Goal: Use online tool/utility: Utilize a website feature to perform a specific function

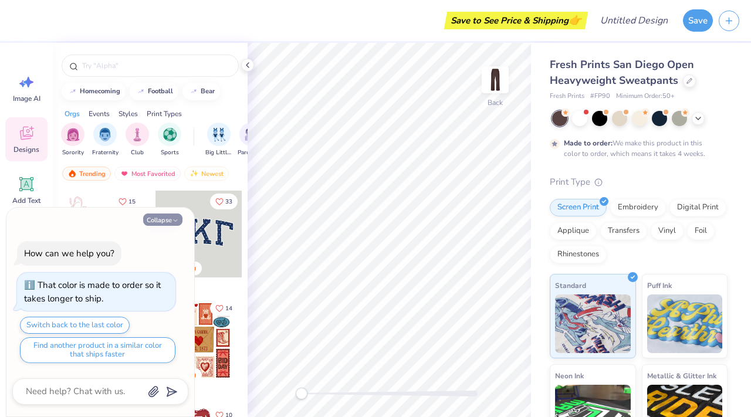
click at [159, 217] on button "Collapse" at bounding box center [162, 220] width 39 height 12
type textarea "x"
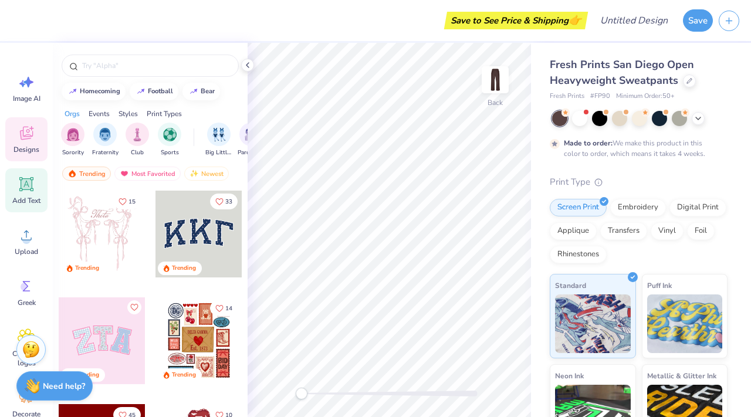
click at [30, 180] on icon at bounding box center [26, 184] width 11 height 11
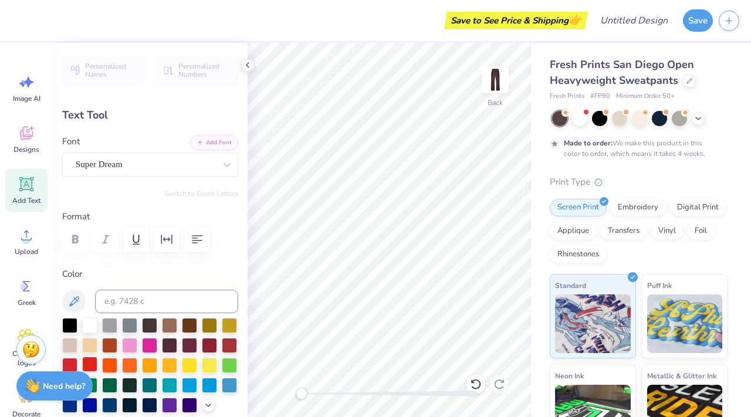
scroll to position [9, 1]
type textarea "E"
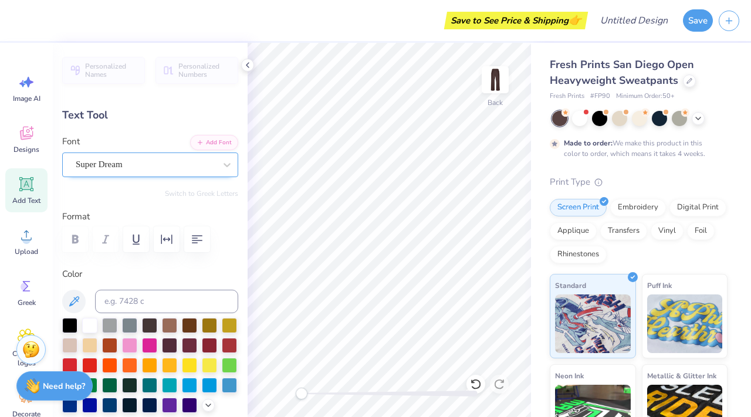
type textarea "EMORY DANCE COMPANY"
click at [117, 169] on div "Super Dream" at bounding box center [146, 165] width 142 height 18
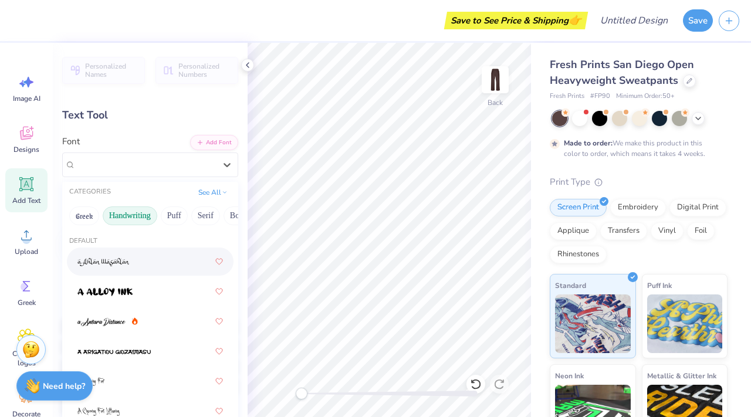
click at [135, 221] on button "Handwriting" at bounding box center [130, 216] width 55 height 19
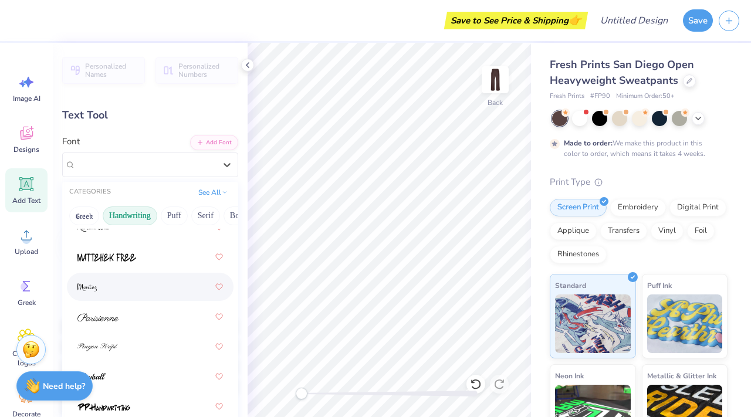
scroll to position [513, 0]
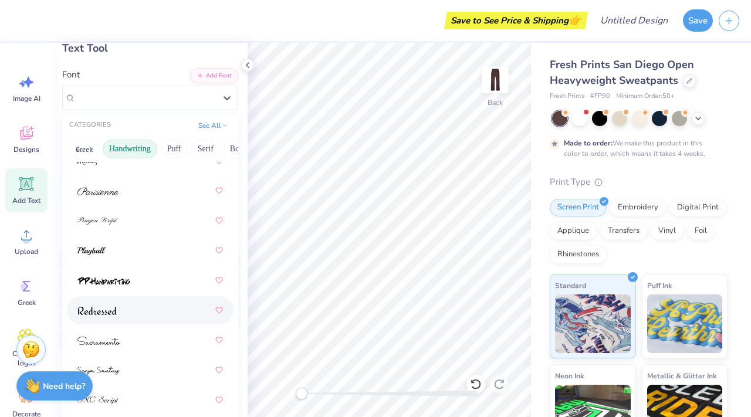
click at [127, 303] on div at bounding box center [150, 310] width 146 height 21
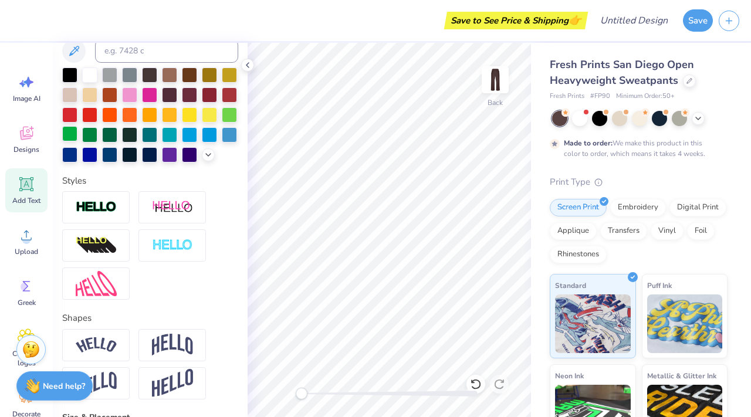
scroll to position [0, 0]
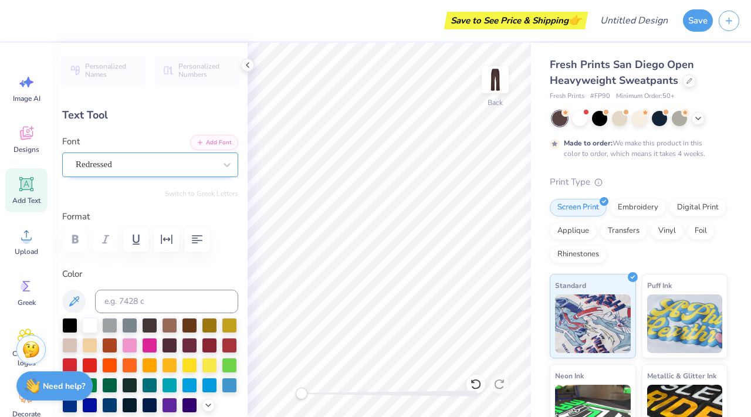
click at [124, 171] on div at bounding box center [146, 165] width 140 height 16
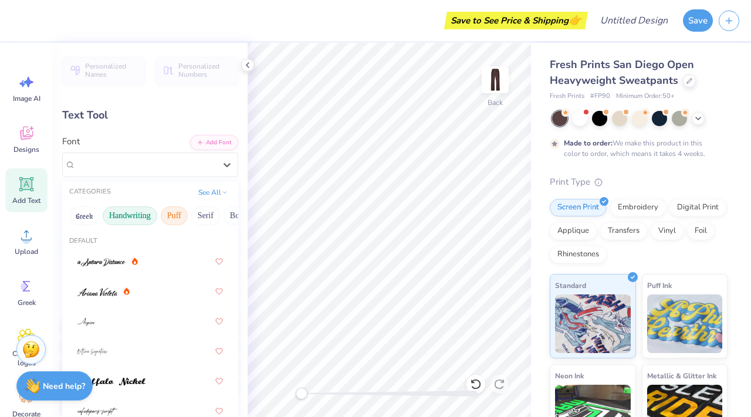
click at [166, 220] on button "Puff" at bounding box center [174, 216] width 27 height 19
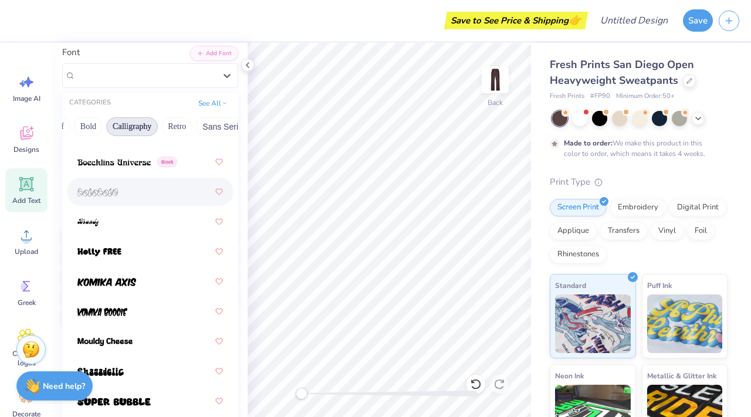
scroll to position [124, 0]
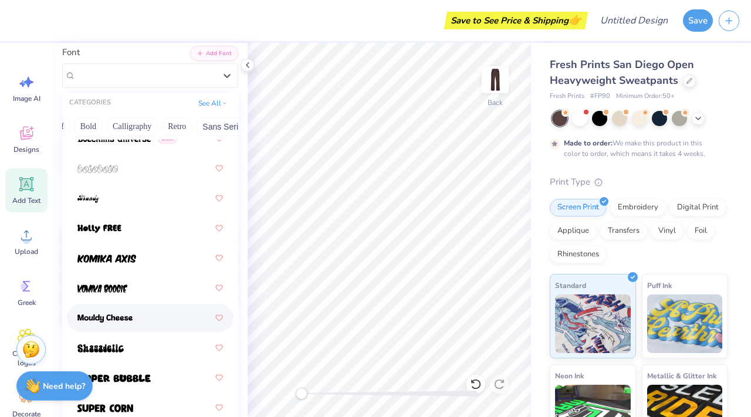
click at [142, 325] on div at bounding box center [150, 318] width 146 height 21
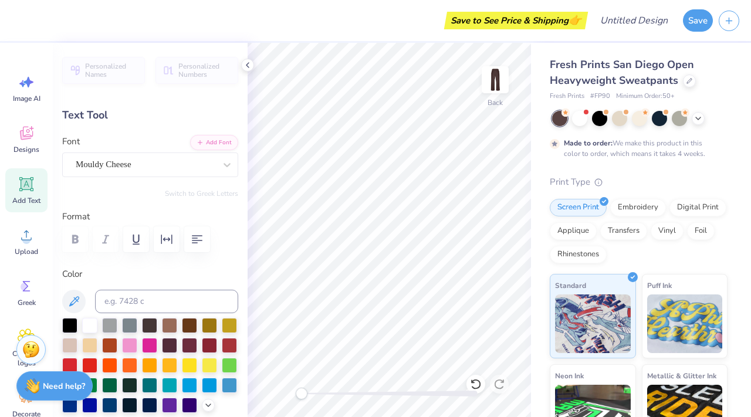
scroll to position [9, 5]
drag, startPoint x: 302, startPoint y: 396, endPoint x: 311, endPoint y: 395, distance: 8.8
click at [311, 395] on div "Accessibility label" at bounding box center [310, 394] width 12 height 12
type input "10.84"
type input "0.75"
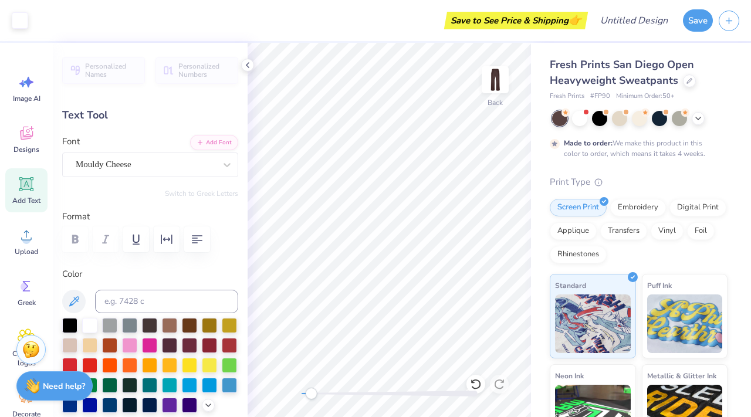
type input "26.63"
type input "90.0"
drag, startPoint x: 311, startPoint y: 397, endPoint x: 297, endPoint y: 397, distance: 13.5
click at [297, 397] on div "Accessibility label" at bounding box center [302, 394] width 12 height 12
type input "1.16"
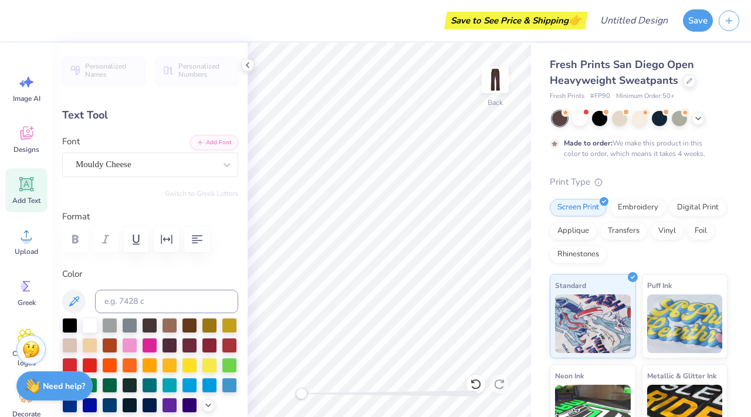
type input "16.70"
type input "31.24"
type input "90.0"
type textarea "x"
type input "33.64"
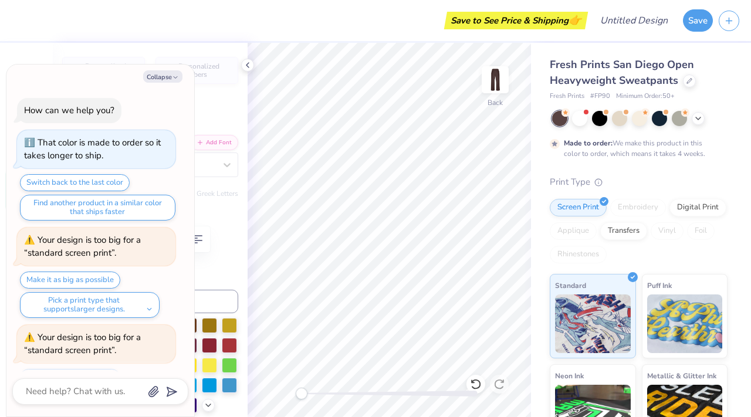
scroll to position [52, 0]
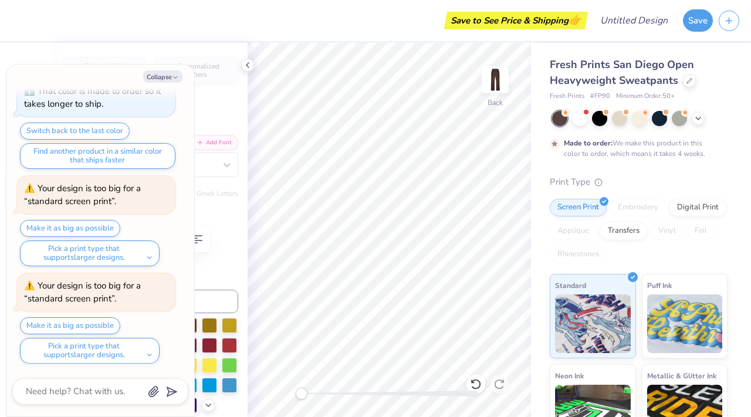
type textarea "x"
type input "0.0"
type textarea "x"
type input "90.0"
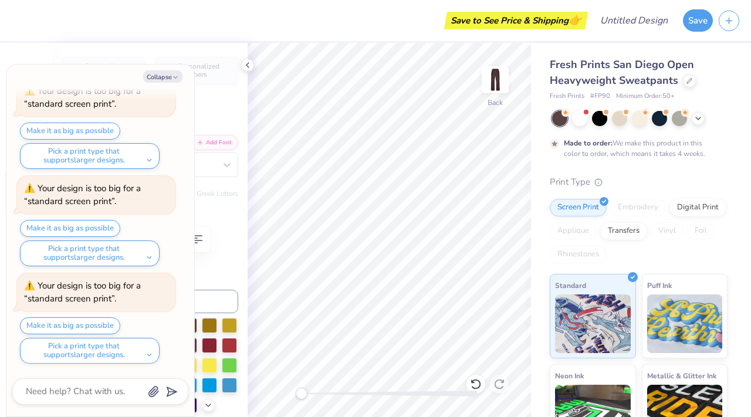
type textarea "x"
type input "1.22"
type input "17.68"
type input "32.65"
type textarea "x"
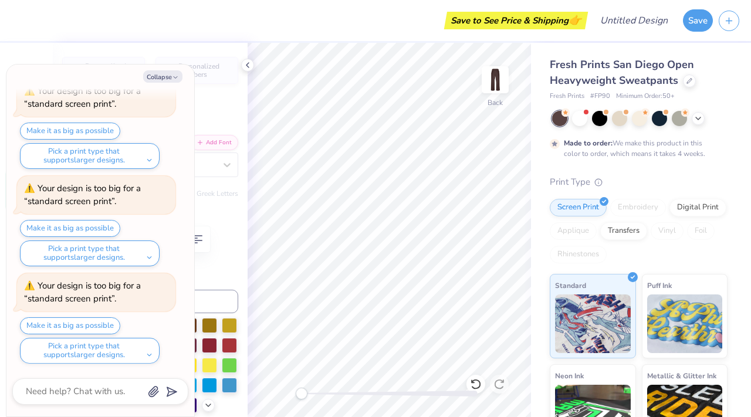
type input "0.0"
click at [173, 80] on icon "button" at bounding box center [175, 77] width 7 height 7
type textarea "x"
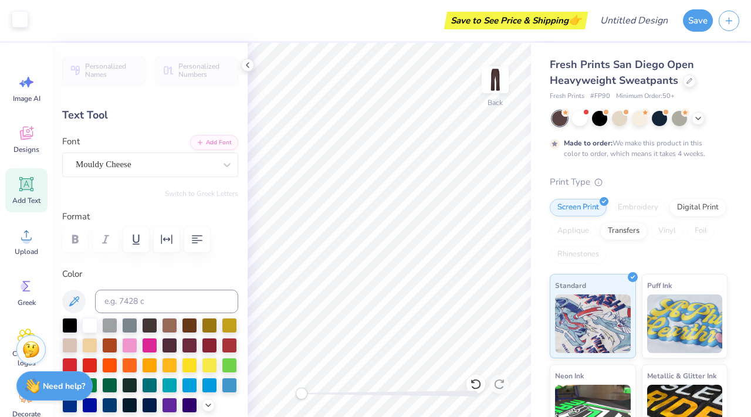
click at [15, 19] on div at bounding box center [20, 19] width 16 height 16
